Goal: Manage account settings

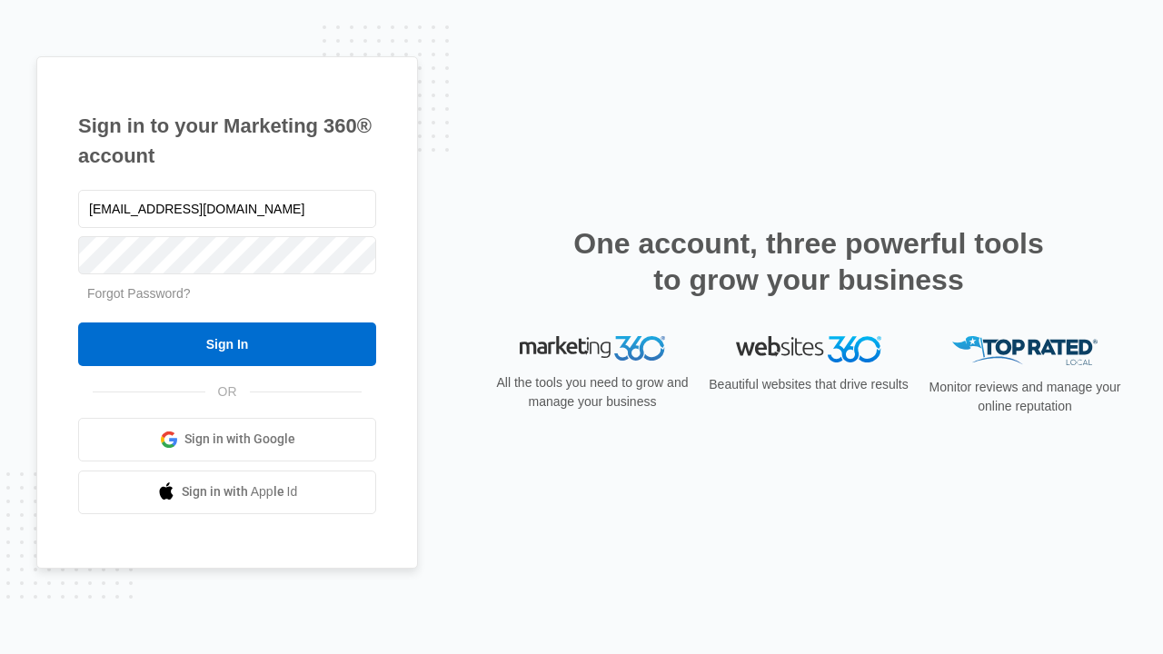
type input "[EMAIL_ADDRESS][DOMAIN_NAME]"
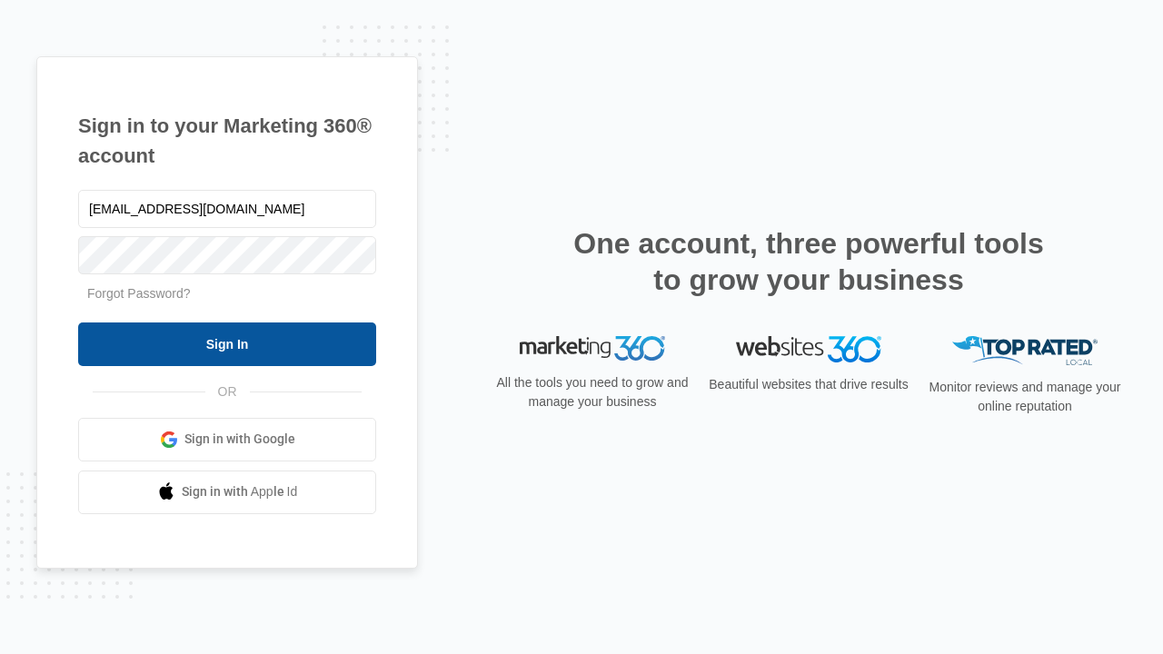
click at [227, 344] on input "Sign In" at bounding box center [227, 345] width 298 height 44
